Goal: Check status

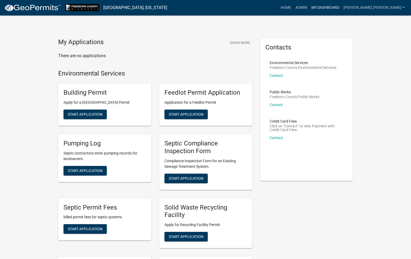
click at [342, 9] on link "My Dashboard" at bounding box center [326, 8] width 32 height 10
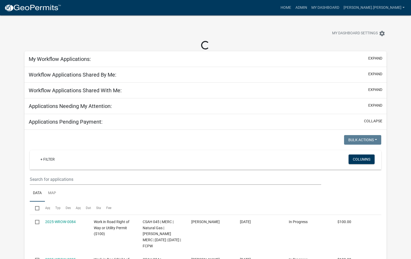
select select "1: 25"
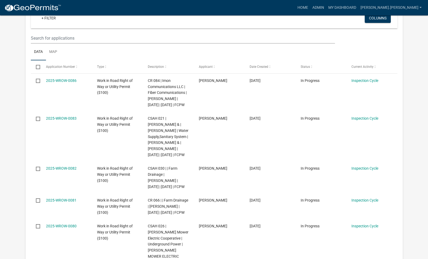
scroll to position [133, 0]
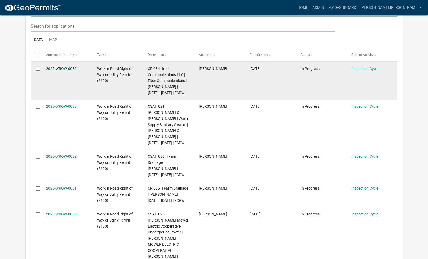
click at [68, 69] on link "2025-WROW-0086" at bounding box center [61, 68] width 31 height 4
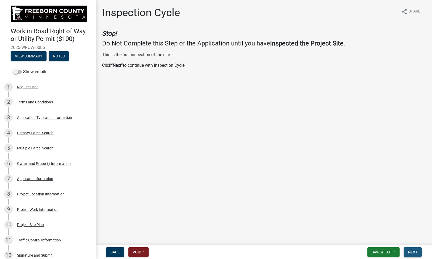
click at [415, 250] on span "Next" at bounding box center [412, 252] width 9 height 4
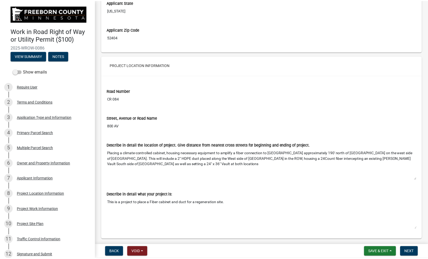
scroll to position [1143, 0]
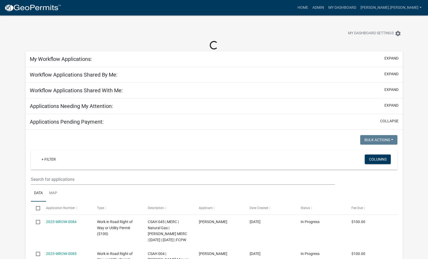
select select "1: 25"
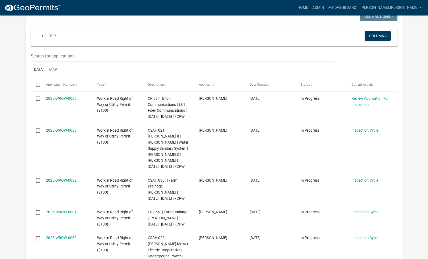
scroll to position [106, 0]
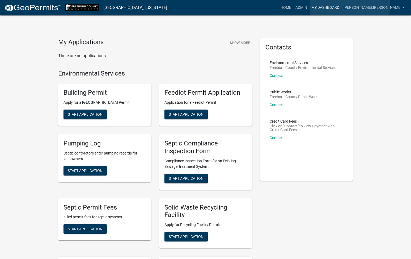
click at [342, 6] on link "My Dashboard" at bounding box center [326, 8] width 32 height 10
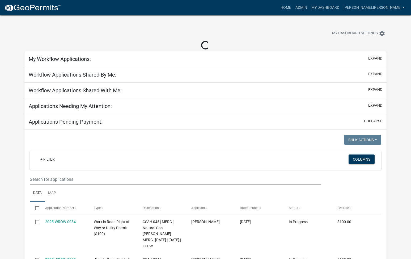
select select "1: 25"
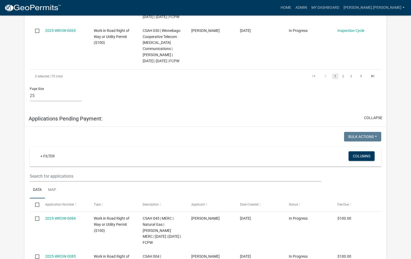
scroll to position [1250, 0]
